Goal: Entertainment & Leisure: Consume media (video, audio)

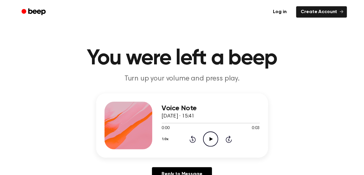
click at [209, 138] on icon "Play Audio" at bounding box center [210, 139] width 15 height 15
click at [213, 141] on icon "Play Audio" at bounding box center [210, 139] width 15 height 15
click at [193, 140] on icon at bounding box center [192, 140] width 1 height 2
click at [209, 137] on icon "Play Audio" at bounding box center [210, 139] width 15 height 15
click at [211, 135] on icon "Play Audio" at bounding box center [210, 139] width 15 height 15
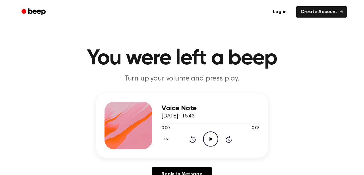
click at [207, 140] on icon "Play Audio" at bounding box center [210, 139] width 15 height 15
click at [207, 142] on icon "Play Audio" at bounding box center [210, 139] width 15 height 15
click at [210, 136] on icon "Play Audio" at bounding box center [210, 139] width 15 height 15
click at [210, 136] on icon "Pause Audio" at bounding box center [210, 139] width 15 height 15
click at [210, 136] on icon "Play Audio" at bounding box center [210, 139] width 15 height 15
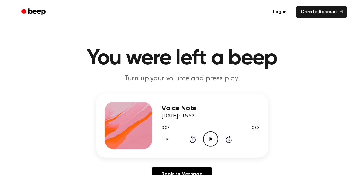
click at [209, 139] on icon "Play Audio" at bounding box center [210, 139] width 15 height 15
click at [208, 135] on icon "Play Audio" at bounding box center [210, 139] width 15 height 15
click at [209, 140] on icon "Play Audio" at bounding box center [210, 139] width 15 height 15
click at [205, 146] on icon "Play Audio" at bounding box center [210, 139] width 15 height 15
click at [213, 138] on icon "Play Audio" at bounding box center [210, 139] width 15 height 15
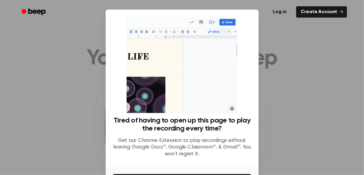
scroll to position [42, 0]
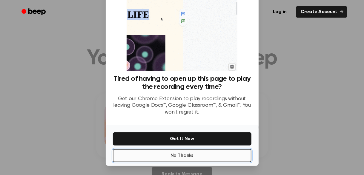
click at [197, 155] on button "No Thanks" at bounding box center [182, 155] width 139 height 13
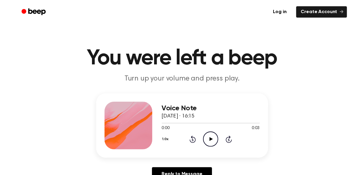
click at [213, 135] on icon "Play Audio" at bounding box center [210, 139] width 15 height 15
click at [213, 136] on icon "Play Audio" at bounding box center [210, 139] width 15 height 15
click at [212, 143] on icon "Play Audio" at bounding box center [210, 139] width 15 height 15
click at [214, 141] on icon "Play Audio" at bounding box center [210, 139] width 15 height 15
click at [210, 140] on icon at bounding box center [211, 139] width 3 height 4
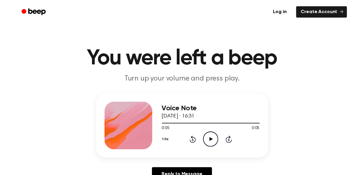
click at [207, 137] on icon "Play Audio" at bounding box center [210, 139] width 15 height 15
click at [206, 134] on circle at bounding box center [210, 139] width 15 height 15
click at [209, 140] on icon "Play Audio" at bounding box center [210, 139] width 15 height 15
click at [212, 141] on icon "Play Audio" at bounding box center [210, 139] width 15 height 15
click at [205, 136] on icon "Play Audio" at bounding box center [210, 139] width 15 height 15
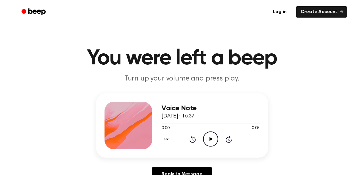
click at [217, 134] on icon "Play Audio" at bounding box center [210, 139] width 15 height 15
click at [210, 135] on icon "Play Audio" at bounding box center [210, 139] width 15 height 15
click at [209, 139] on icon "Play Audio" at bounding box center [210, 139] width 15 height 15
click at [211, 137] on icon "Pause Audio" at bounding box center [210, 139] width 15 height 15
click at [211, 137] on icon "Play Audio" at bounding box center [210, 139] width 15 height 15
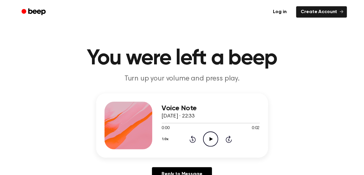
click at [215, 142] on icon "Play Audio" at bounding box center [210, 139] width 15 height 15
click at [211, 140] on icon at bounding box center [211, 139] width 3 height 4
click at [216, 138] on icon "Play Audio" at bounding box center [210, 139] width 15 height 15
click at [210, 136] on icon "Play Audio" at bounding box center [210, 139] width 15 height 15
click at [207, 139] on icon "Play Audio" at bounding box center [210, 139] width 15 height 15
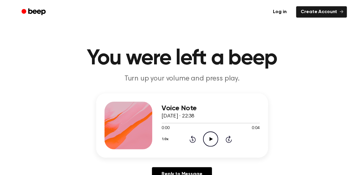
click at [209, 136] on icon "Play Audio" at bounding box center [210, 139] width 15 height 15
click at [209, 136] on icon "Pause Audio" at bounding box center [210, 139] width 15 height 15
click at [215, 143] on icon "Play Audio" at bounding box center [210, 139] width 15 height 15
click at [210, 143] on icon "Play Audio" at bounding box center [210, 139] width 15 height 15
click at [215, 137] on icon "Play Audio" at bounding box center [210, 139] width 15 height 15
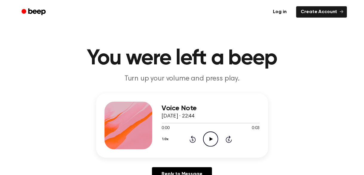
click at [210, 141] on icon at bounding box center [211, 139] width 3 height 4
click at [216, 140] on icon "Play Audio" at bounding box center [210, 139] width 15 height 15
click at [213, 144] on icon "Play Audio" at bounding box center [210, 139] width 15 height 15
click at [213, 144] on icon "Pause Audio" at bounding box center [210, 139] width 15 height 15
click at [213, 144] on icon "Play Audio" at bounding box center [210, 139] width 15 height 15
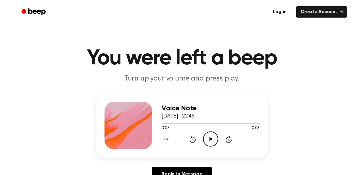
click at [211, 141] on icon "Play Audio" at bounding box center [210, 139] width 15 height 15
click at [212, 135] on icon "Play Audio" at bounding box center [210, 139] width 15 height 15
click at [212, 136] on icon "Play Audio" at bounding box center [210, 139] width 15 height 15
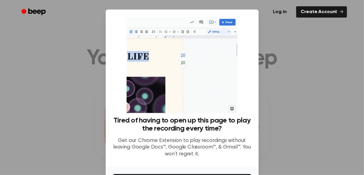
scroll to position [42, 0]
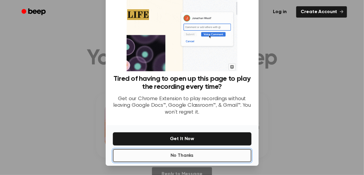
click at [179, 158] on button "No Thanks" at bounding box center [182, 155] width 139 height 13
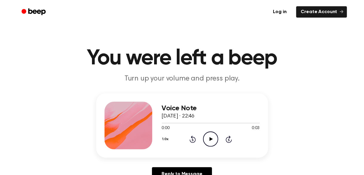
click at [210, 137] on icon "Play Audio" at bounding box center [210, 139] width 15 height 15
click at [213, 138] on icon "Play Audio" at bounding box center [210, 139] width 15 height 15
click at [207, 140] on icon "Play Audio" at bounding box center [210, 139] width 15 height 15
click at [206, 144] on circle at bounding box center [210, 139] width 15 height 15
click at [212, 144] on icon "Play Audio" at bounding box center [210, 139] width 15 height 15
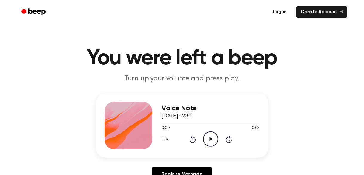
click at [207, 144] on icon "Play Audio" at bounding box center [210, 139] width 15 height 15
click at [212, 139] on icon at bounding box center [211, 139] width 3 height 4
